Goal: Transaction & Acquisition: Obtain resource

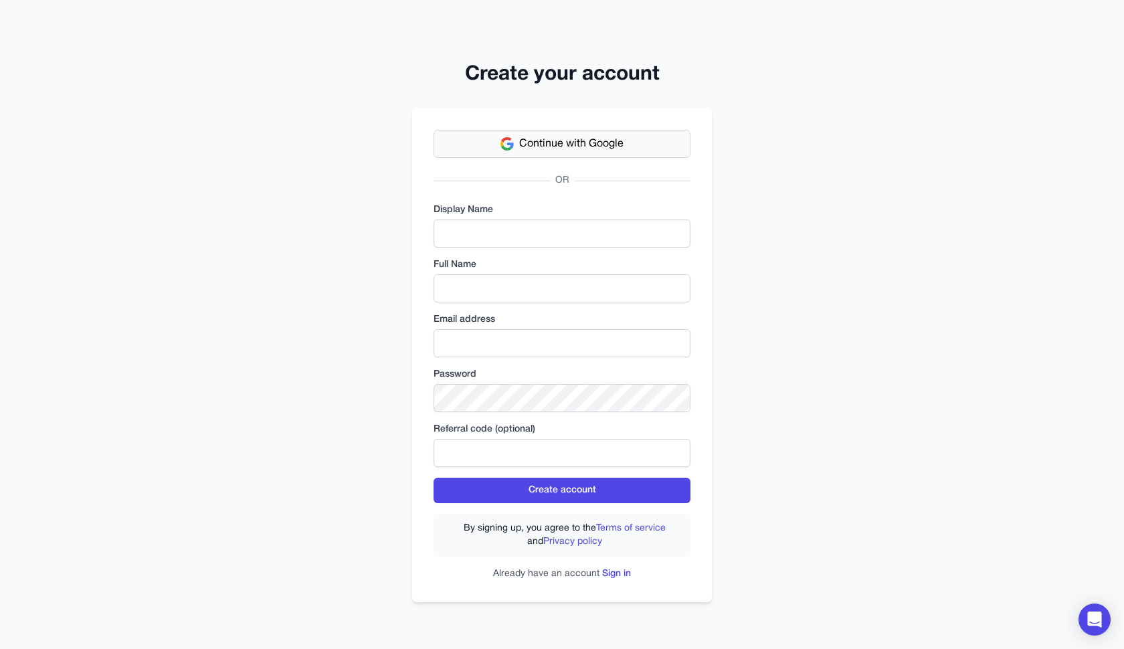
click at [597, 153] on button "Continue with Google" at bounding box center [561, 144] width 257 height 28
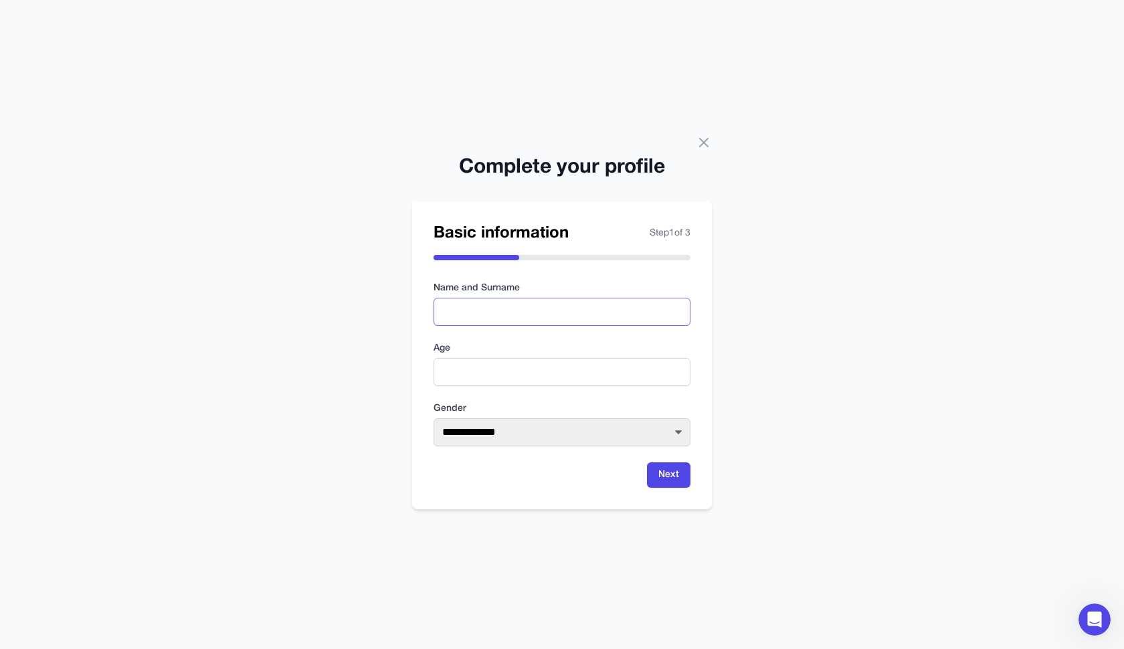
click at [482, 322] on input "text" at bounding box center [561, 312] width 257 height 28
click at [455, 313] on input "*******" at bounding box center [561, 312] width 257 height 28
type input "********"
click at [544, 386] on form "**********" at bounding box center [561, 385] width 257 height 206
click at [549, 374] on input "number" at bounding box center [561, 372] width 257 height 28
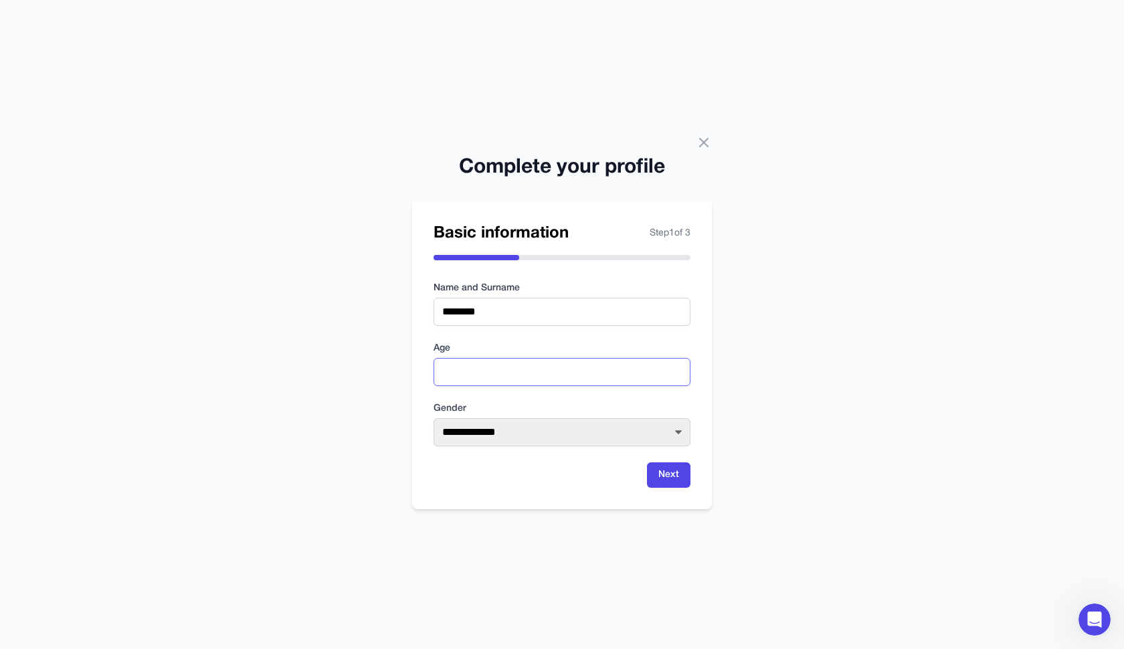
type input "**"
click at [599, 413] on label "Gender" at bounding box center [561, 408] width 257 height 13
select select "****"
click at [663, 470] on button "Next" at bounding box center [668, 474] width 43 height 25
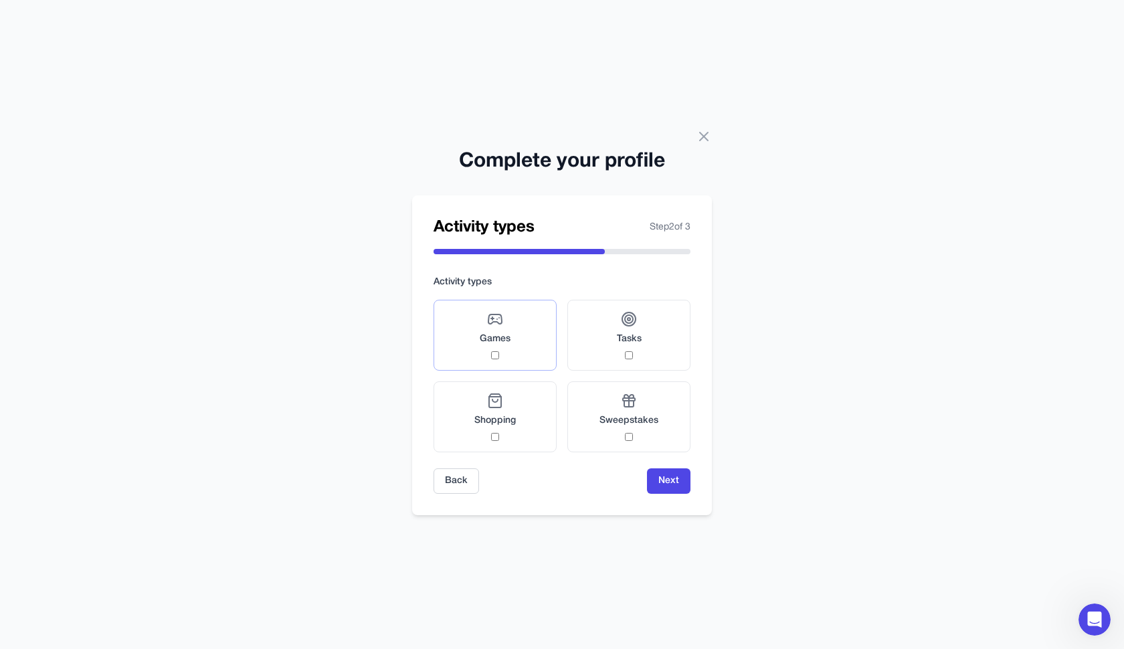
click at [520, 350] on label "Games" at bounding box center [494, 335] width 123 height 71
click at [638, 335] on span "Tasks" at bounding box center [629, 338] width 25 height 13
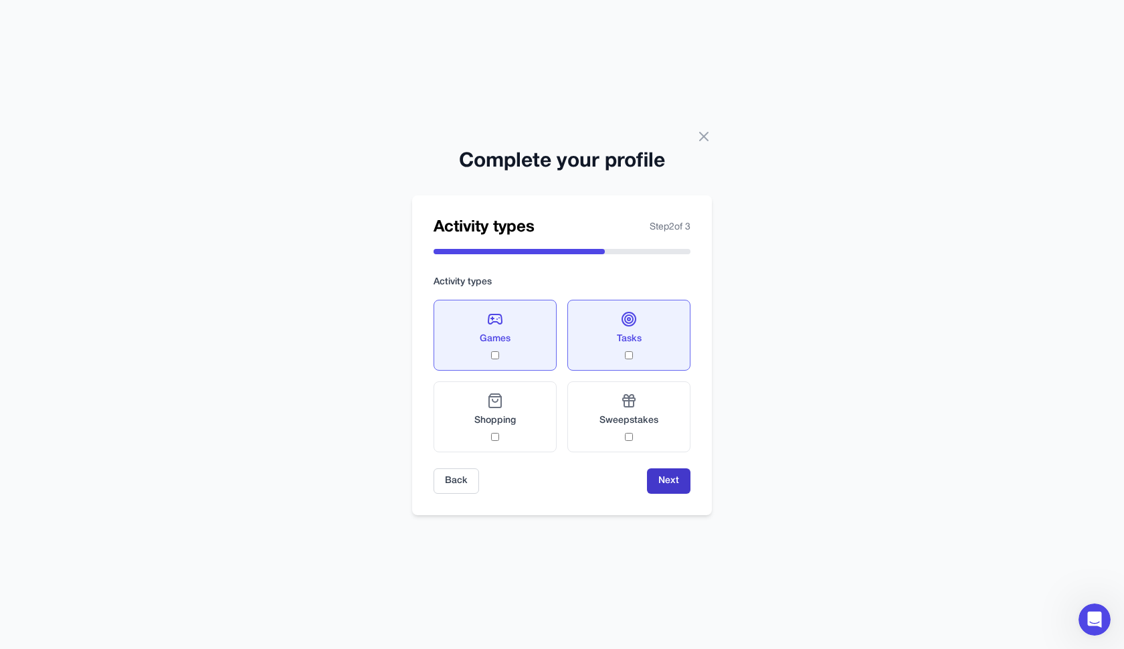
click at [674, 474] on button "Next" at bounding box center [668, 480] width 43 height 25
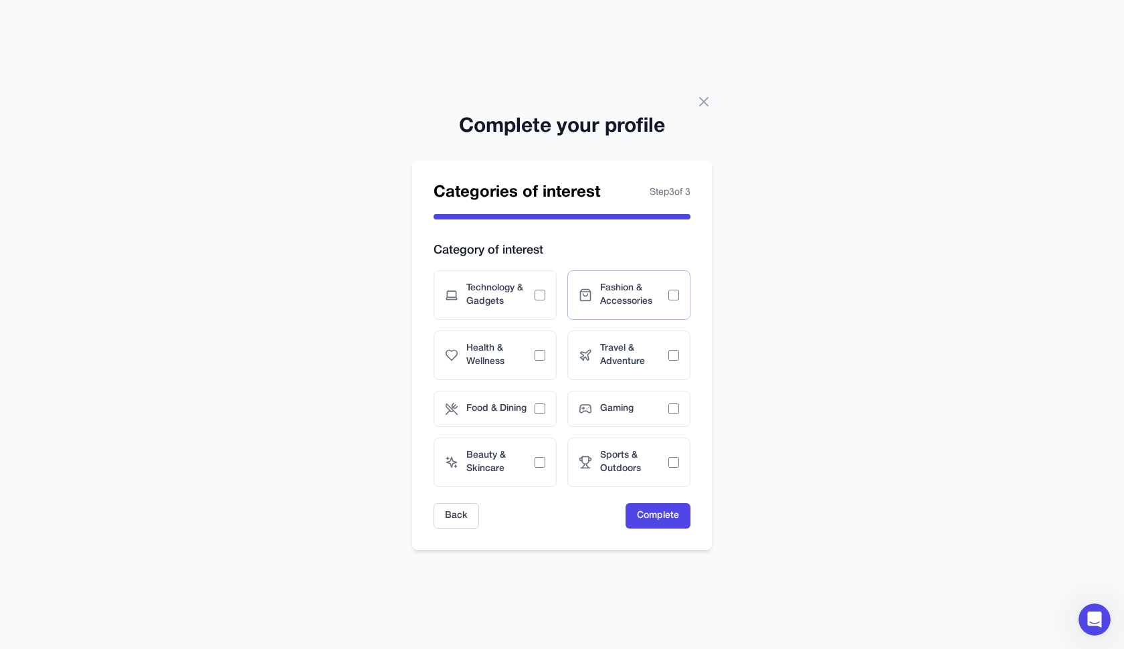
click at [604, 305] on span "Fashion & Accessories" at bounding box center [634, 295] width 68 height 27
click at [611, 365] on span "Travel & Adventure" at bounding box center [634, 355] width 68 height 27
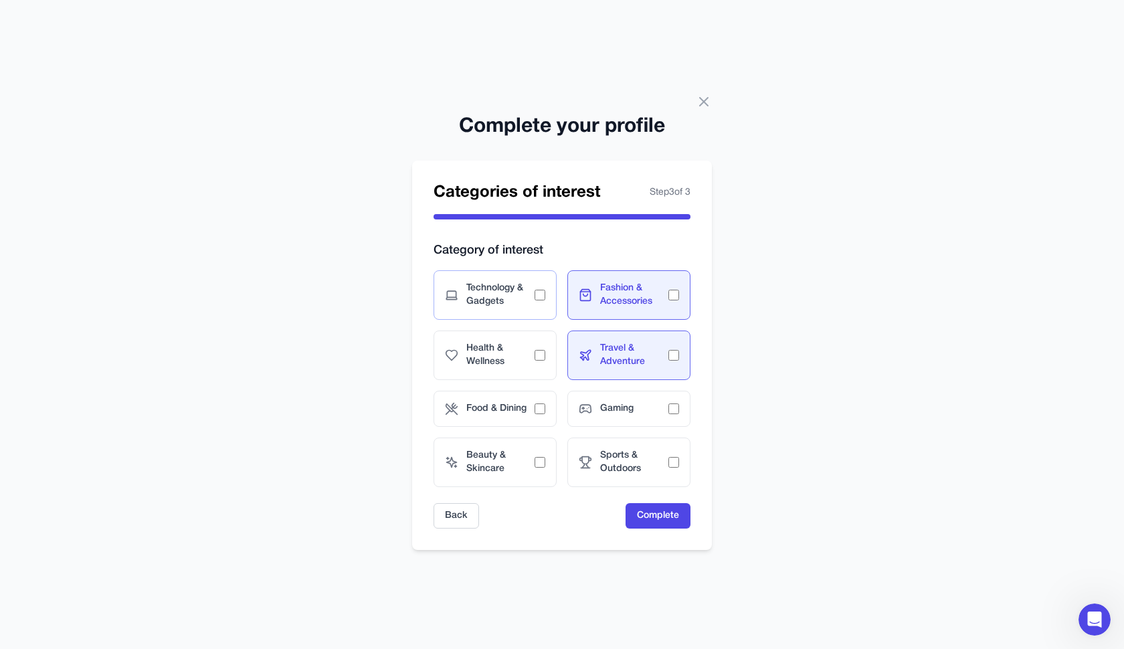
click at [504, 306] on span "Technology & Gadgets" at bounding box center [500, 295] width 68 height 27
click at [504, 305] on span "Technology & Gadgets" at bounding box center [500, 295] width 68 height 27
click at [655, 411] on span "Gaming" at bounding box center [634, 408] width 68 height 13
click at [519, 407] on span "Food & Dining" at bounding box center [500, 408] width 68 height 13
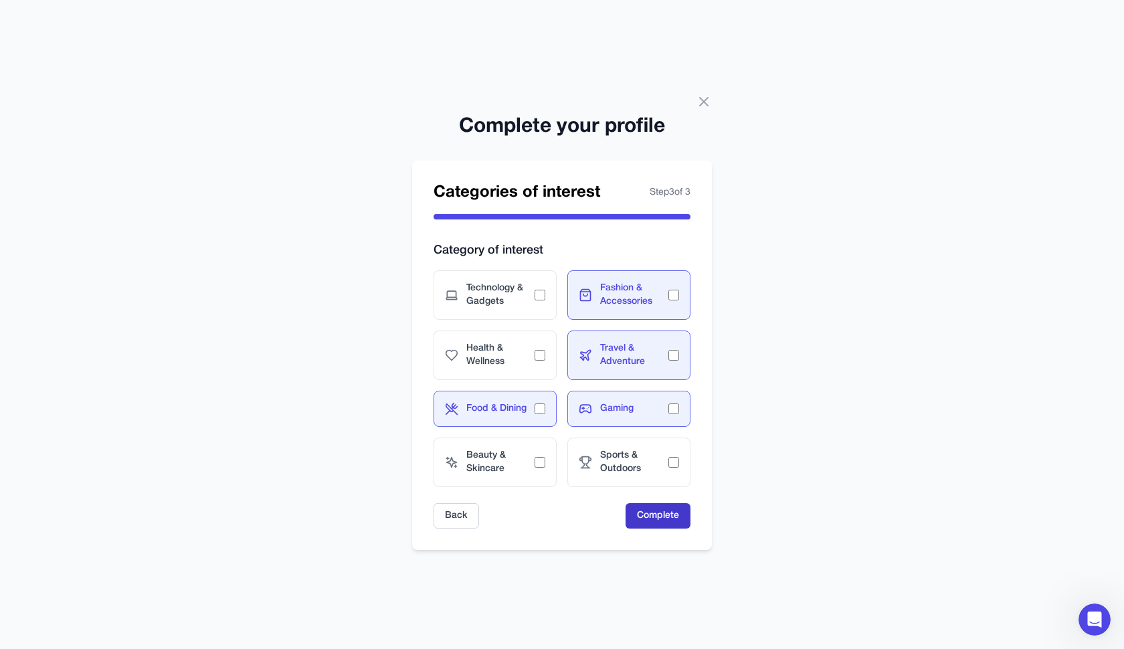
click at [667, 523] on button "Complete" at bounding box center [657, 515] width 65 height 25
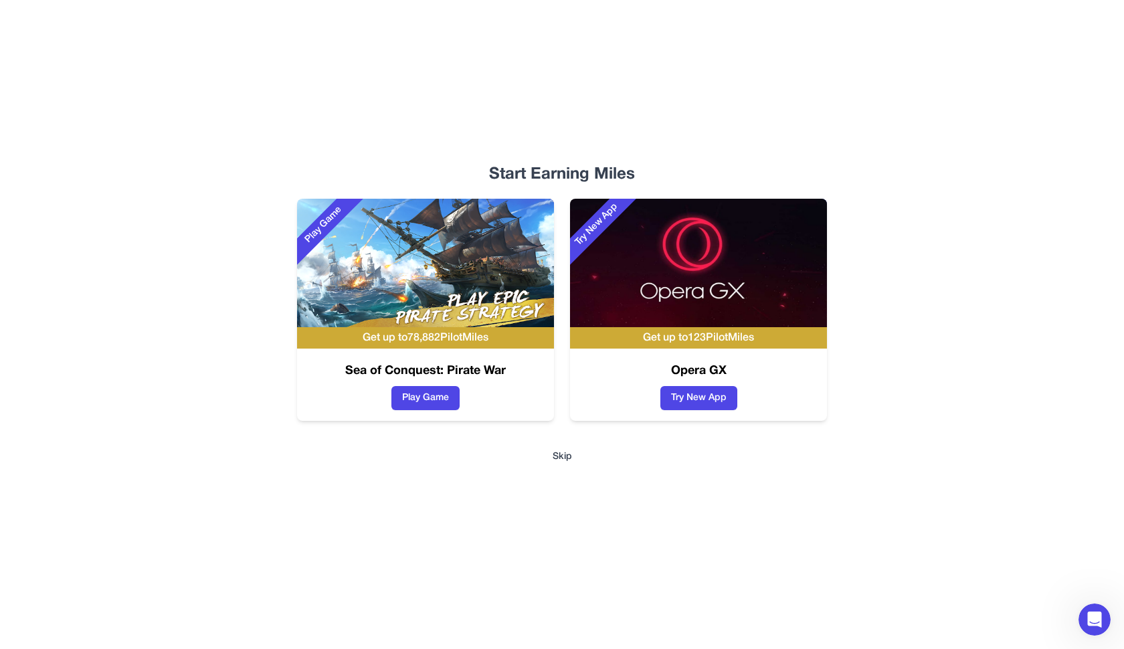
click at [554, 460] on button "Skip" at bounding box center [561, 456] width 19 height 13
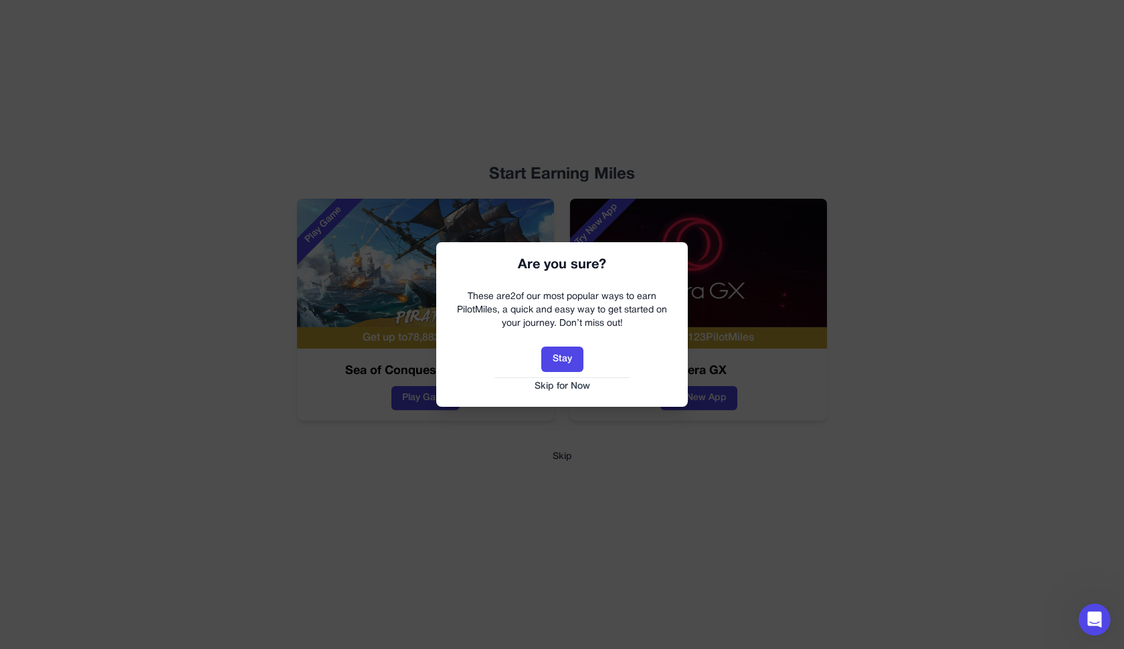
click at [564, 387] on button "Skip for Now" at bounding box center [561, 386] width 225 height 13
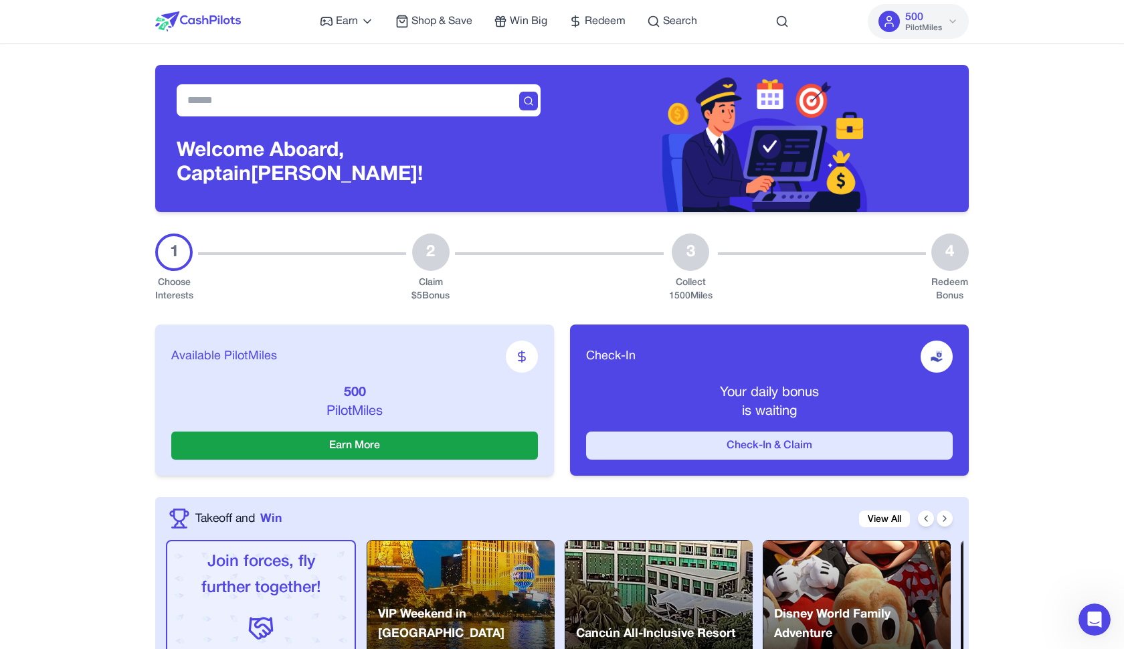
click at [726, 441] on button "Check-In & Claim" at bounding box center [769, 445] width 367 height 28
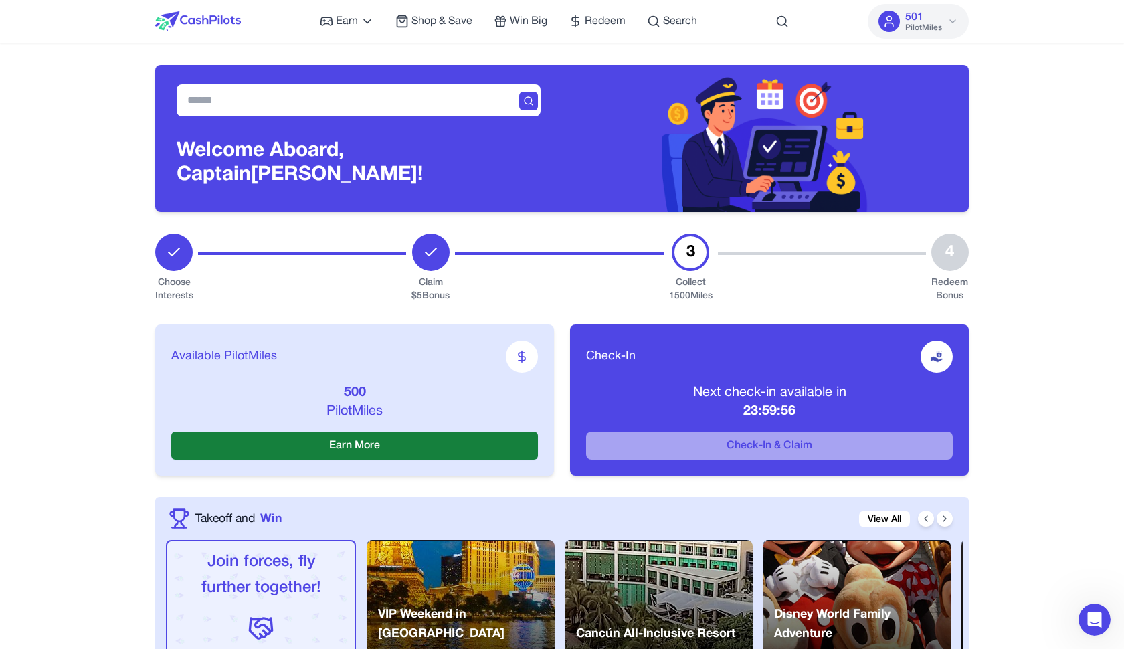
click at [475, 455] on button "Earn More" at bounding box center [354, 445] width 367 height 28
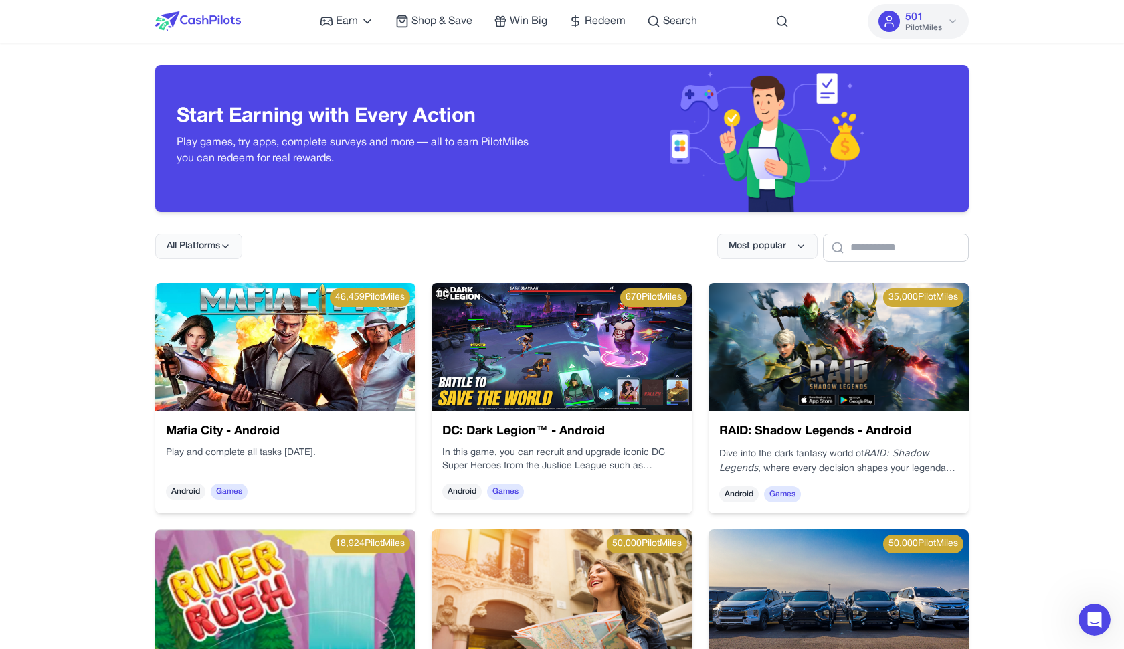
click at [944, 33] on button "501 PilotMiles" at bounding box center [917, 21] width 101 height 35
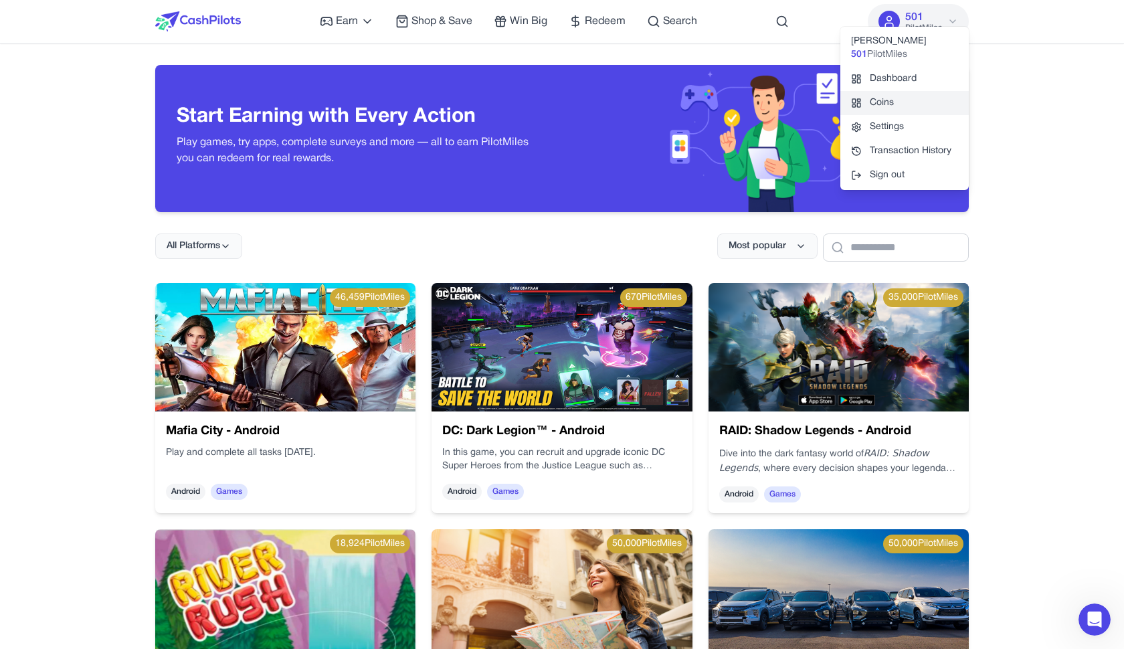
click at [900, 103] on link "Coins" at bounding box center [904, 103] width 128 height 24
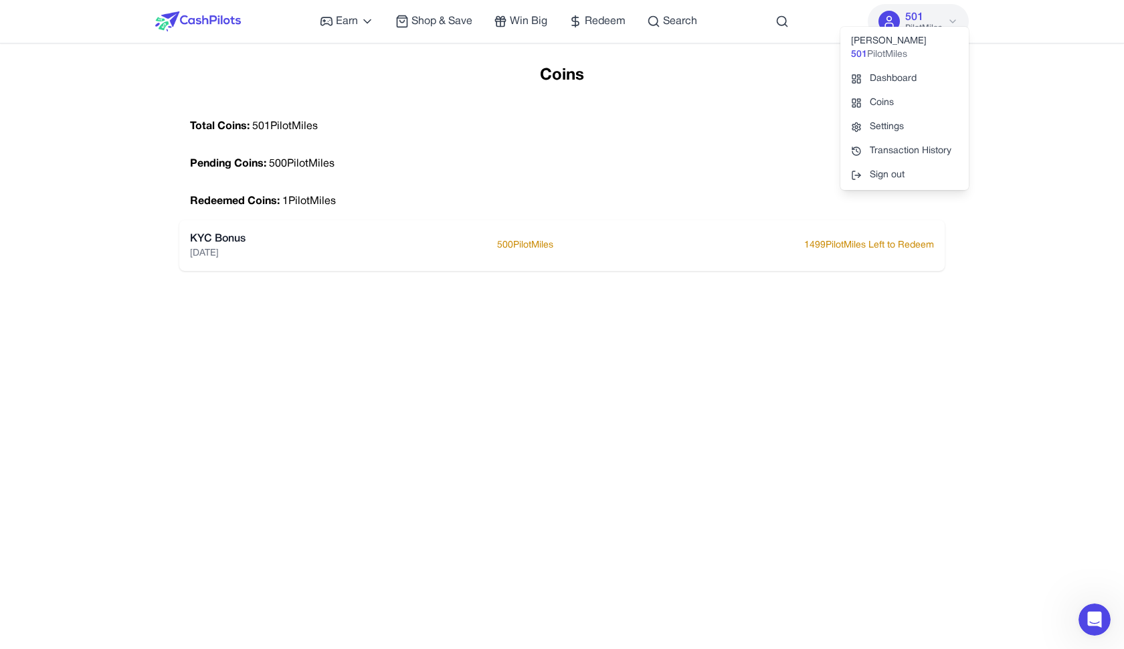
click at [689, 335] on div "Coins Total Coins: 501 PilotMiles Pending Coins: 500 PilotMiles Redeemed Coins:…" at bounding box center [561, 389] width 789 height 649
click at [761, 261] on div "KYC Bonus 8/24/2025 500 PilotMiles 1499 PilotMiles Left to Redeem" at bounding box center [561, 245] width 765 height 51
click at [864, 244] on p "1499 PilotMiles Left to Redeem" at bounding box center [869, 245] width 130 height 13
click at [734, 260] on div "KYC Bonus 8/24/2025 500 PilotMiles 1499 PilotMiles Left to Redeem" at bounding box center [562, 245] width 744 height 29
click at [597, 21] on span "Redeem" at bounding box center [605, 21] width 41 height 16
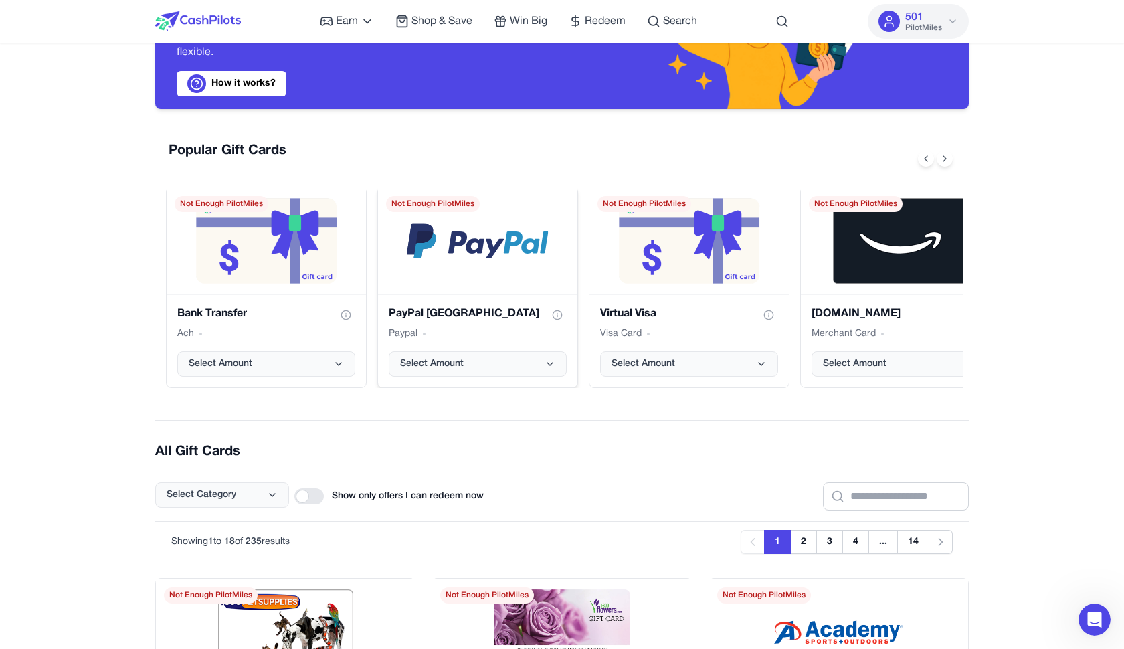
scroll to position [104, 0]
click at [527, 361] on button "Select Amount" at bounding box center [478, 362] width 178 height 25
click at [338, 318] on button "Show gift card information" at bounding box center [345, 314] width 19 height 19
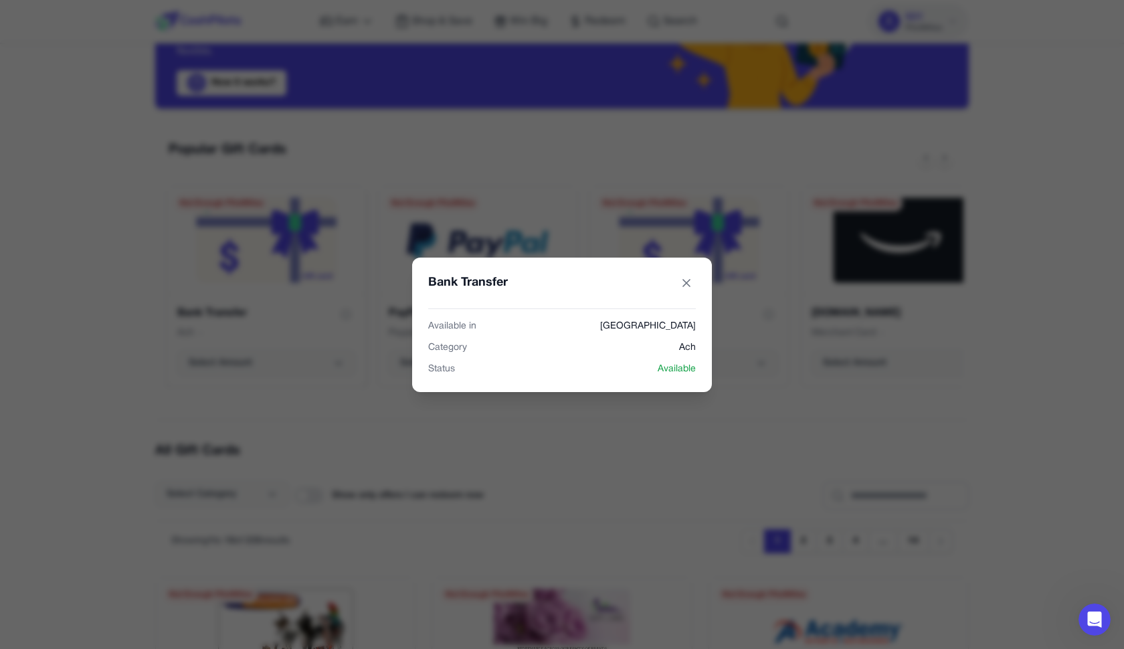
click at [338, 359] on div "Bank Transfer Available in United States Category Ach Status Available" at bounding box center [562, 324] width 1124 height 649
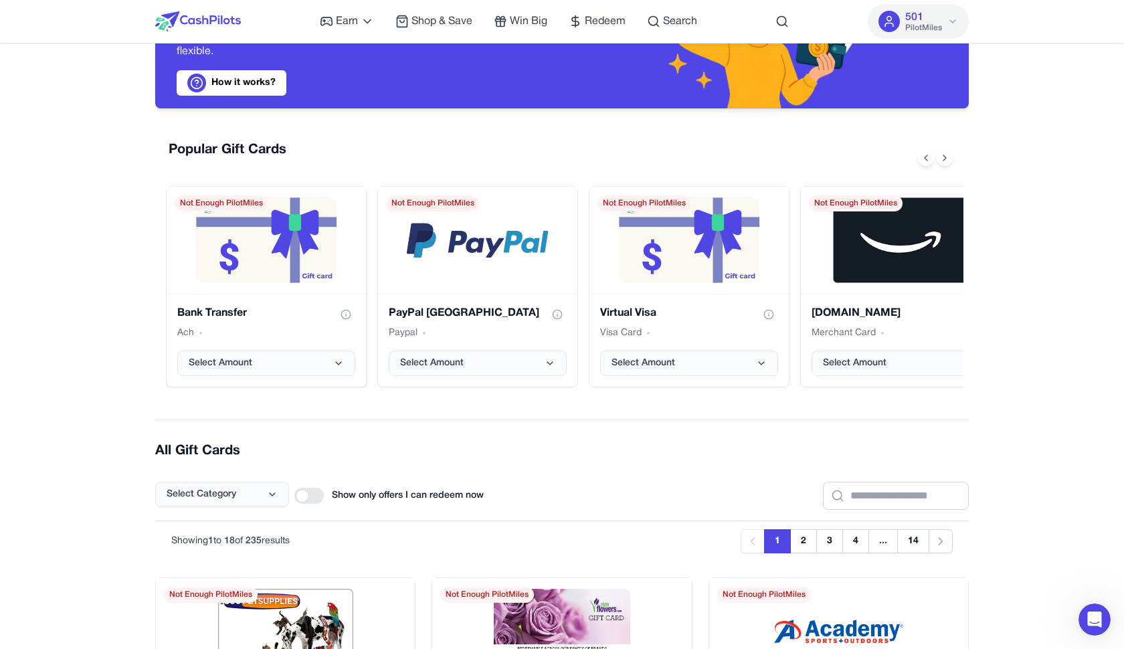
click at [197, 329] on div "Ach" at bounding box center [266, 332] width 178 height 13
click at [335, 315] on div "Bank Transfer" at bounding box center [266, 314] width 178 height 19
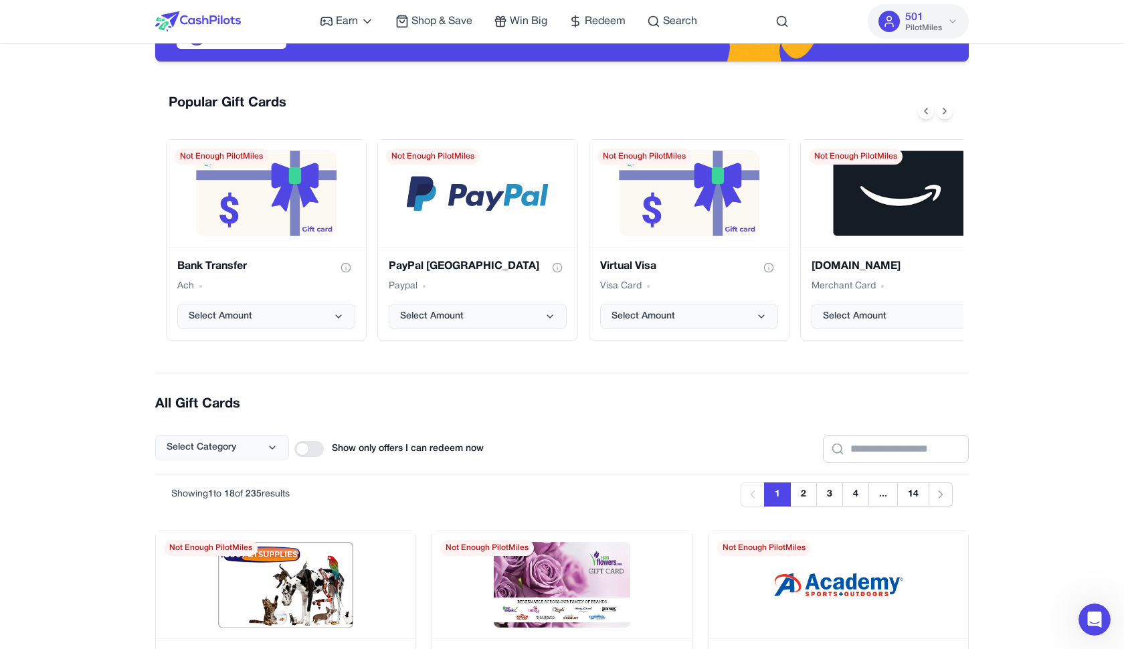
scroll to position [146, 0]
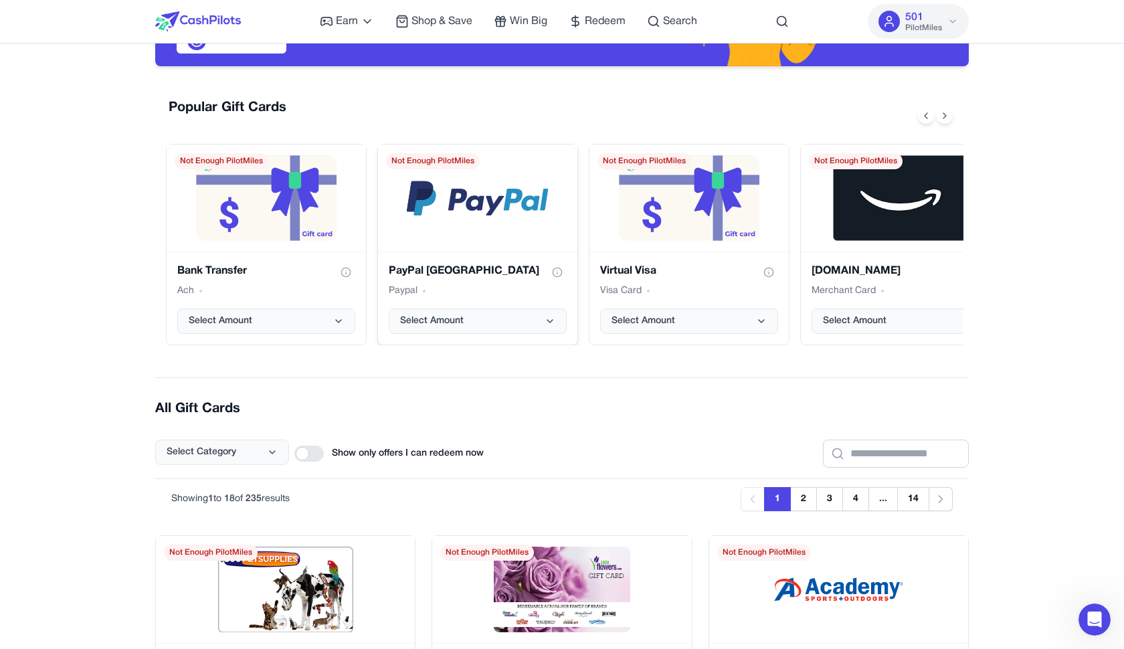
click at [506, 272] on div "PayPal USA" at bounding box center [478, 272] width 178 height 19
click at [530, 322] on button "Select Amount" at bounding box center [478, 320] width 178 height 25
click at [538, 407] on h2 "All Gift Cards" at bounding box center [561, 408] width 813 height 19
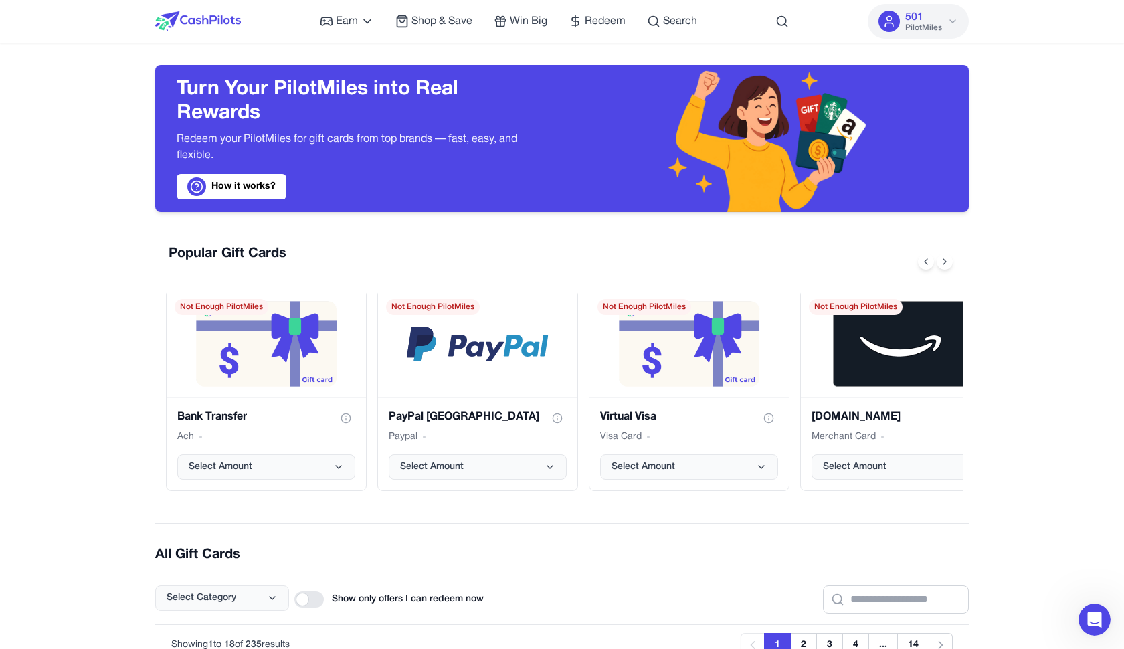
scroll to position [0, 0]
click at [530, 21] on span "Win Big" at bounding box center [528, 21] width 37 height 16
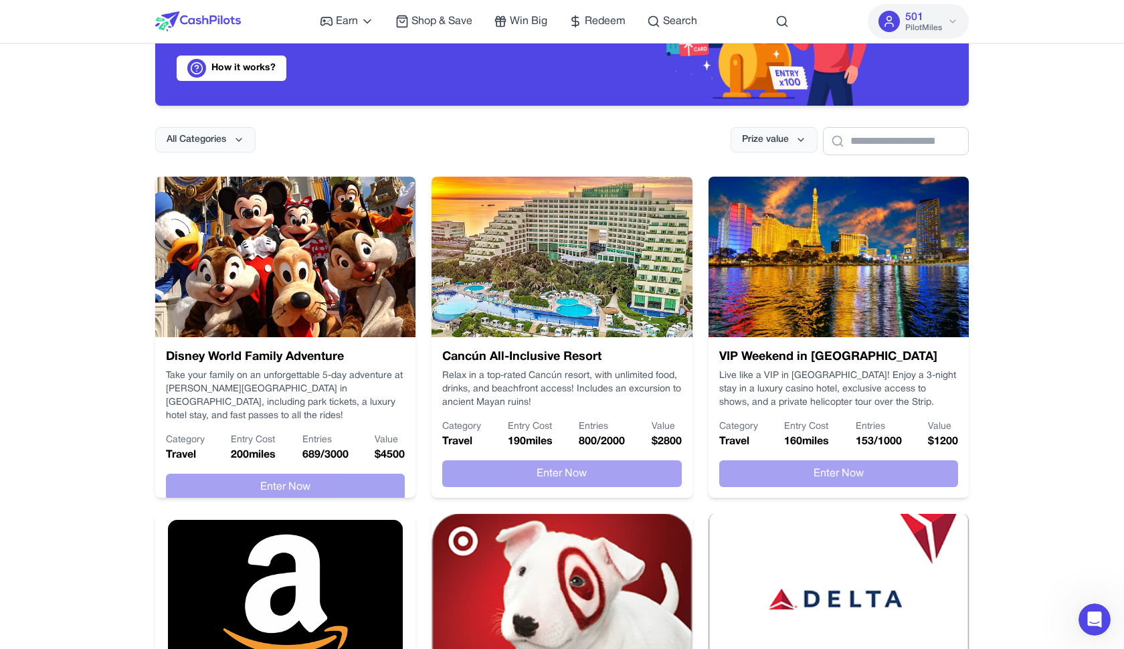
scroll to position [106, 0]
click at [523, 25] on span "Win Big" at bounding box center [528, 21] width 37 height 16
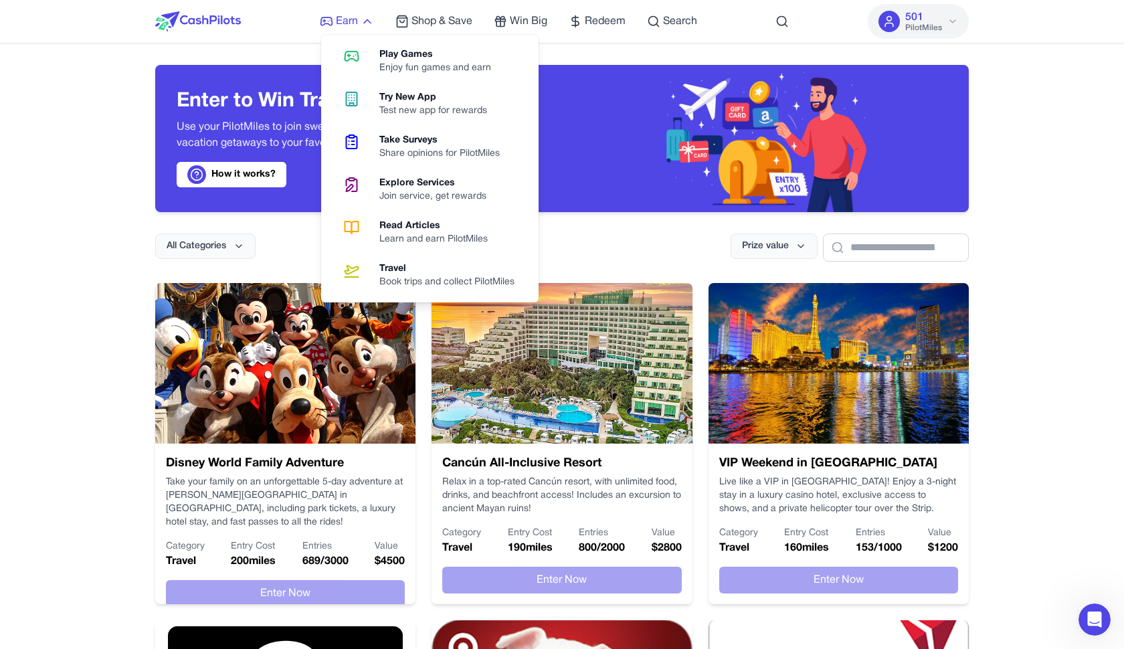
click at [342, 16] on span "Earn" at bounding box center [347, 21] width 22 height 16
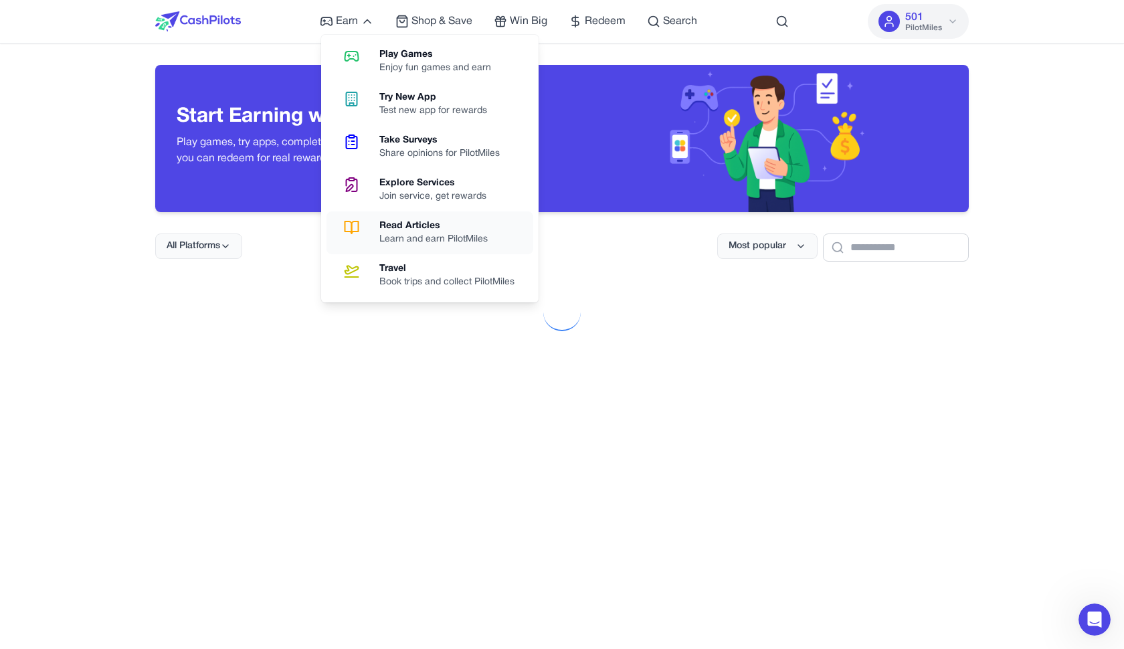
click at [421, 231] on div "Read Articles" at bounding box center [438, 225] width 119 height 13
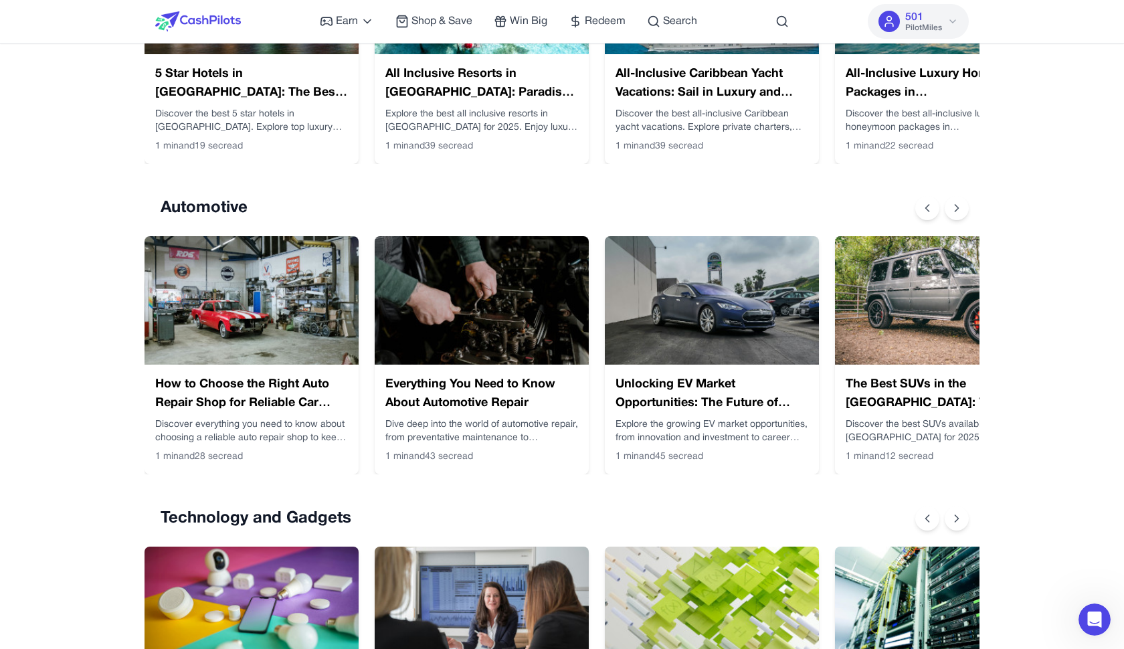
scroll to position [397, 0]
click at [227, 344] on img at bounding box center [251, 300] width 214 height 128
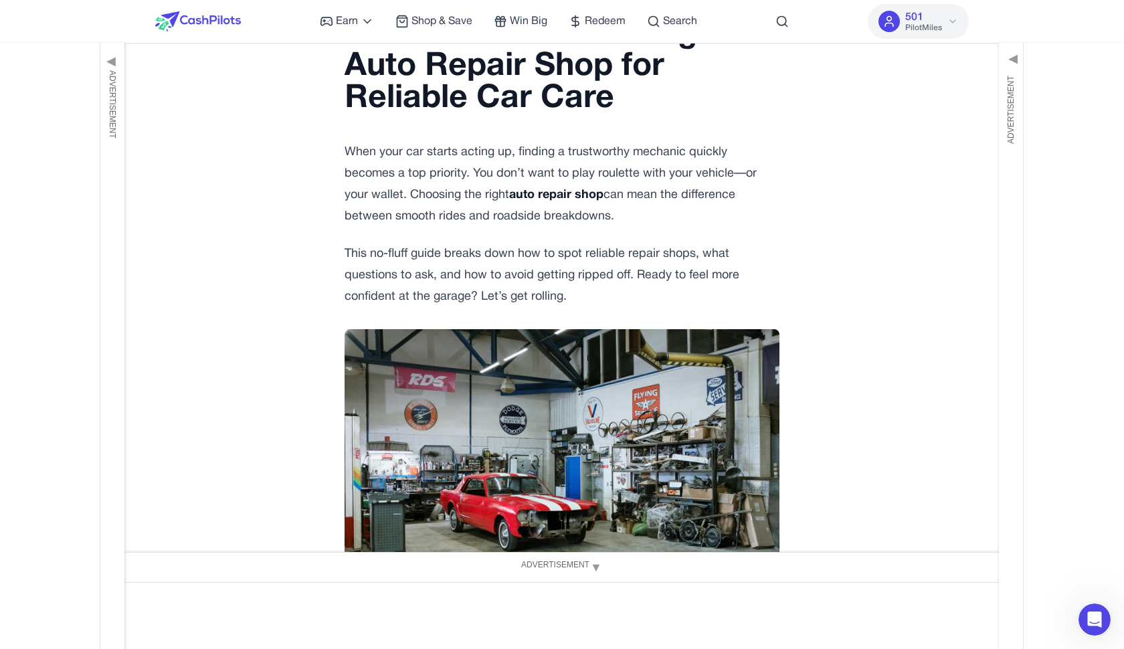
scroll to position [94, 0]
